Goal: Task Accomplishment & Management: Use online tool/utility

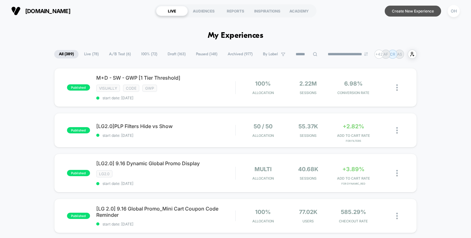
click at [407, 15] on button "Create New Experience" at bounding box center [413, 11] width 56 height 11
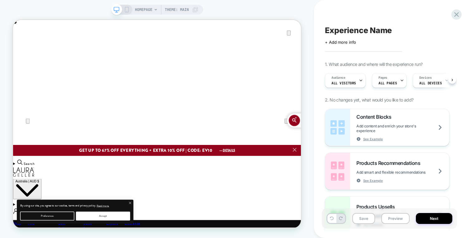
scroll to position [0, 0]
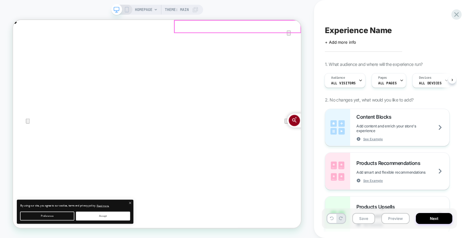
click at [23, 48] on icon "Close" at bounding box center [19, 51] width 7 height 7
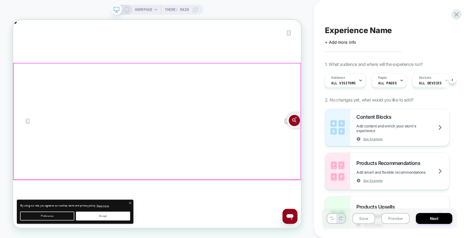
scroll to position [0, 0]
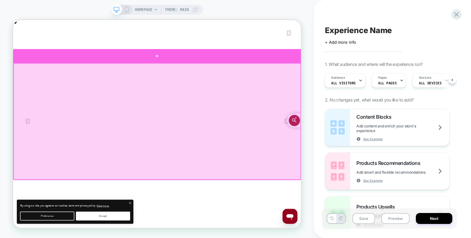
click at [303, 71] on div at bounding box center [205, 68] width 384 height 18
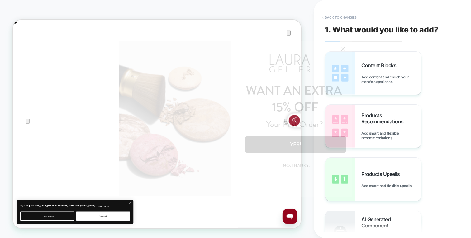
drag, startPoint x: 459, startPoint y: 213, endPoint x: 336, endPoint y: 175, distance: 128.2
click at [336, 175] on div "WANT AN EXTRA Your First Order? 15% OFF YES! No, thanks." at bounding box center [236, 119] width 234 height 156
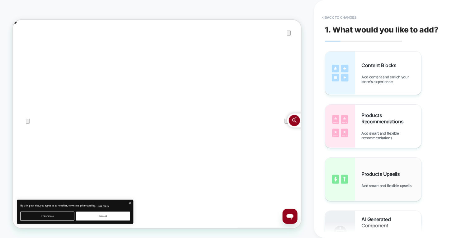
click at [335, 157] on img at bounding box center [340, 178] width 30 height 43
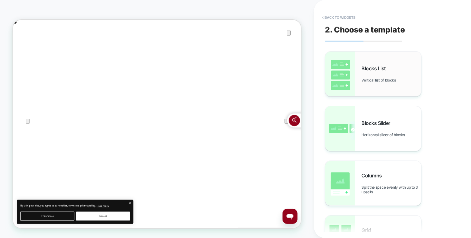
click at [392, 95] on div "Blocks List Vertical list of blocks" at bounding box center [373, 73] width 96 height 45
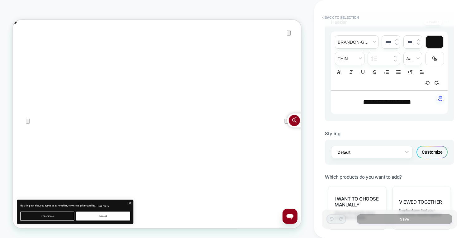
scroll to position [378, 0]
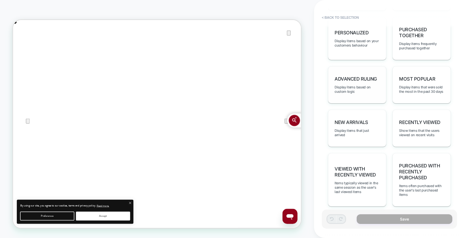
click at [354, 96] on div "Advanced Ruling Display items based on custom logic" at bounding box center [357, 84] width 58 height 37
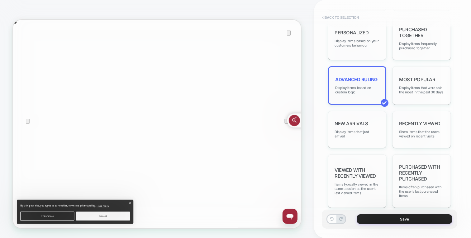
scroll to position [0, 0]
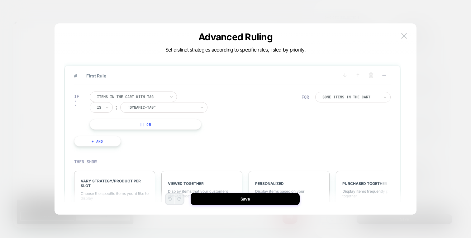
click at [114, 95] on div at bounding box center [131, 97] width 69 height 6
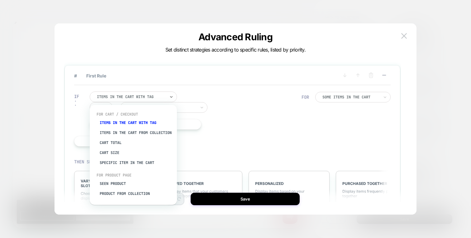
scroll to position [0, 384]
click at [138, 167] on div "Specific item in the cart" at bounding box center [136, 162] width 81 height 10
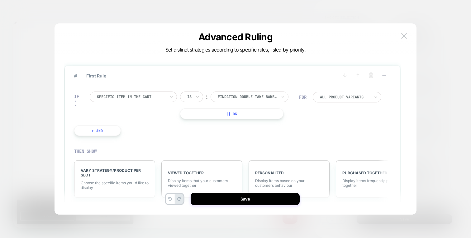
click at [234, 117] on button "|| Or" at bounding box center [231, 113] width 103 height 11
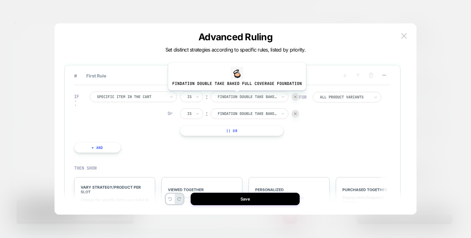
scroll to position [0, 768]
click at [236, 95] on div at bounding box center [247, 97] width 59 height 6
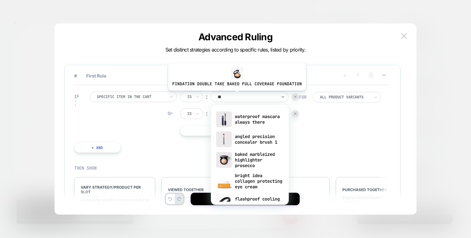
type input "*"
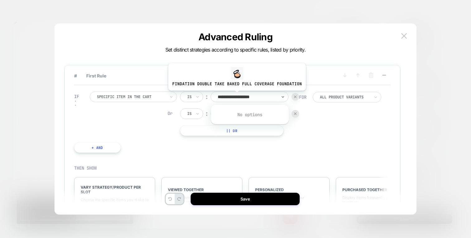
scroll to position [0, 384]
type input "**********"
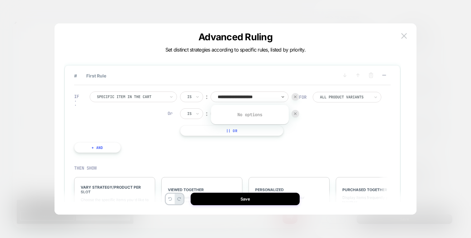
click at [240, 139] on div "**********" at bounding box center [186, 122] width 231 height 80
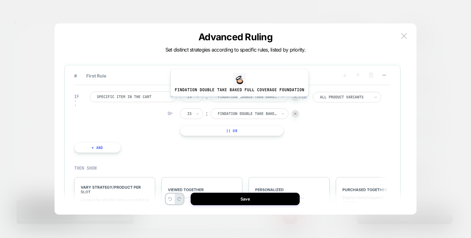
click at [238, 100] on div "findation double take baked full coverage foundation" at bounding box center [250, 96] width 78 height 11
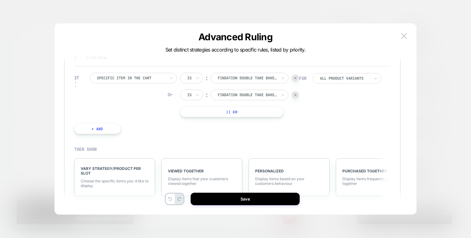
scroll to position [0, 0]
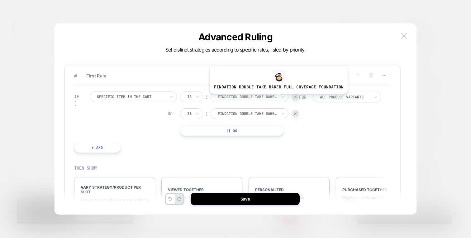
click at [270, 99] on div at bounding box center [247, 97] width 59 height 6
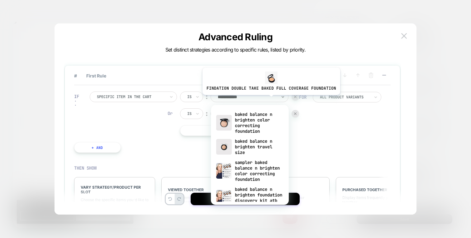
type input "**********"
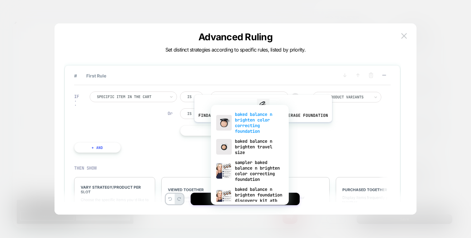
click at [262, 127] on div "baked balance n brighten color correcting foundation" at bounding box center [250, 122] width 72 height 27
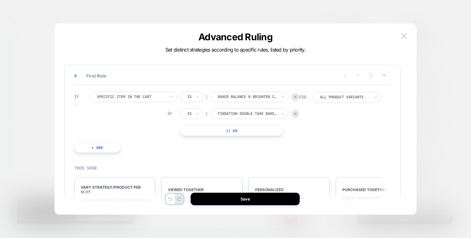
click at [255, 112] on div at bounding box center [247, 114] width 59 height 6
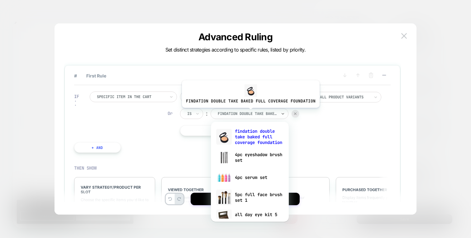
click at [249, 112] on div at bounding box center [247, 114] width 59 height 6
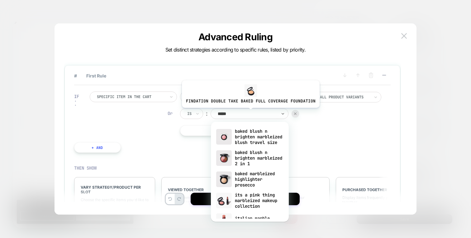
scroll to position [0, 384]
type input "*******"
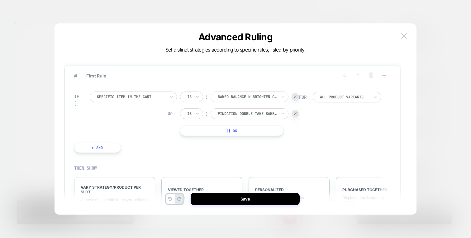
scroll to position [0, 768]
click at [228, 104] on div "Is ︰ baked balance n brighten color correcting foundation BAKED BALANCE N BRIGH…" at bounding box center [239, 113] width 119 height 44
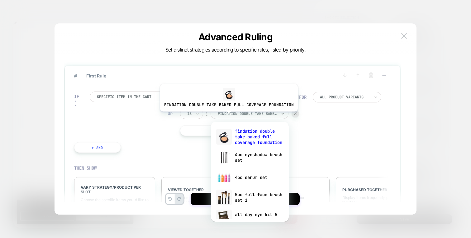
click at [228, 116] on div at bounding box center [247, 114] width 59 height 6
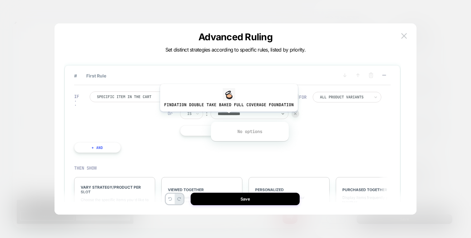
type input "**********"
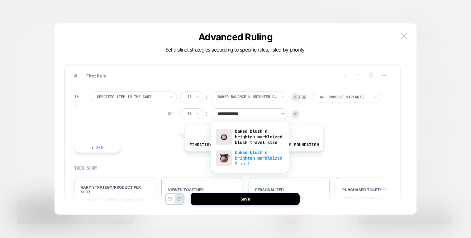
scroll to position [0, 0]
click at [252, 157] on div "baked blush n brighten marbleized 2 in 1" at bounding box center [250, 157] width 72 height 21
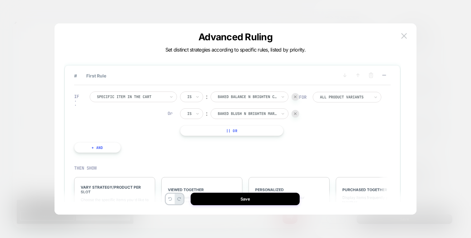
scroll to position [32, 0]
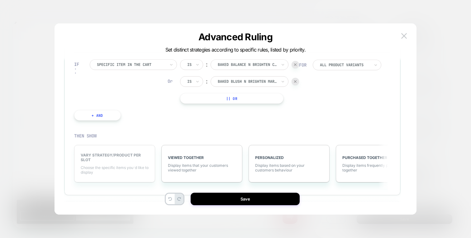
click at [131, 170] on span "Choose the specific items you׳d like to display" at bounding box center [115, 169] width 68 height 9
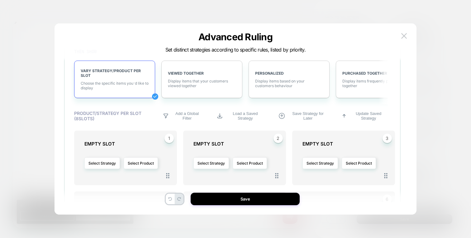
scroll to position [117, 0]
click at [136, 164] on button "Select Product" at bounding box center [141, 163] width 34 height 12
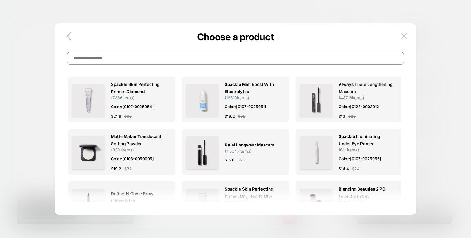
scroll to position [0, 384]
click at [148, 62] on input at bounding box center [236, 58] width 338 height 13
click at [245, 63] on input at bounding box center [236, 58] width 338 height 13
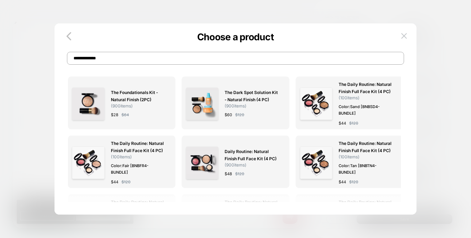
scroll to position [0, 0]
type input "**********"
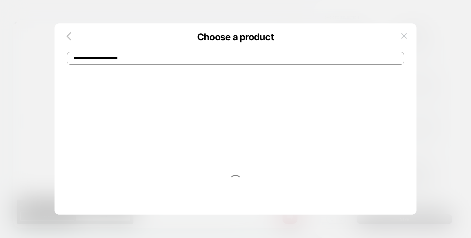
scroll to position [0, 384]
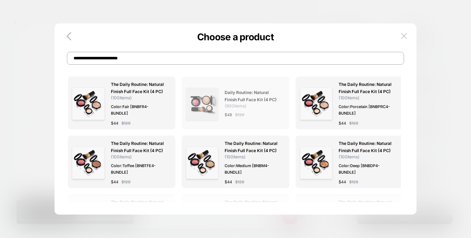
click at [243, 92] on span "Daily Routine: Natural Finish Full Face Kit (4 PC)" at bounding box center [252, 96] width 54 height 14
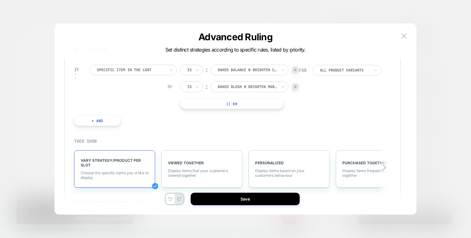
scroll to position [19, 0]
